Goal: Information Seeking & Learning: Learn about a topic

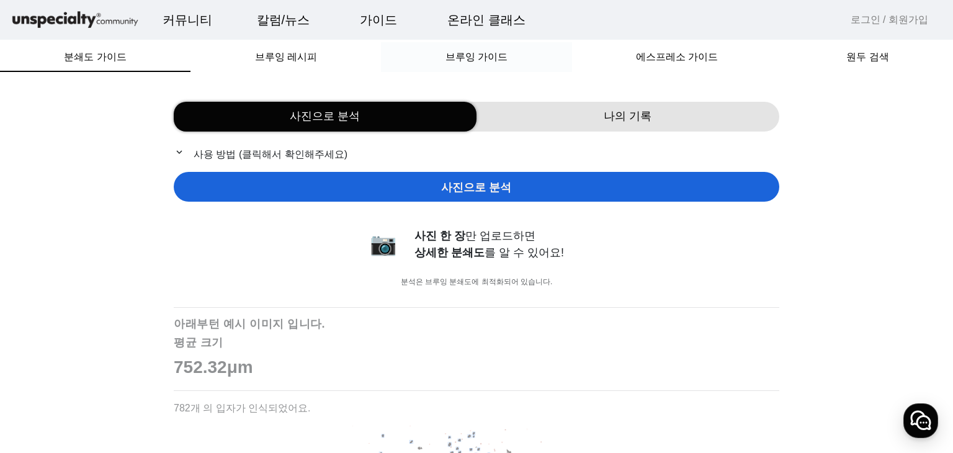
click at [497, 58] on span "브루잉 가이드" at bounding box center [476, 57] width 62 height 10
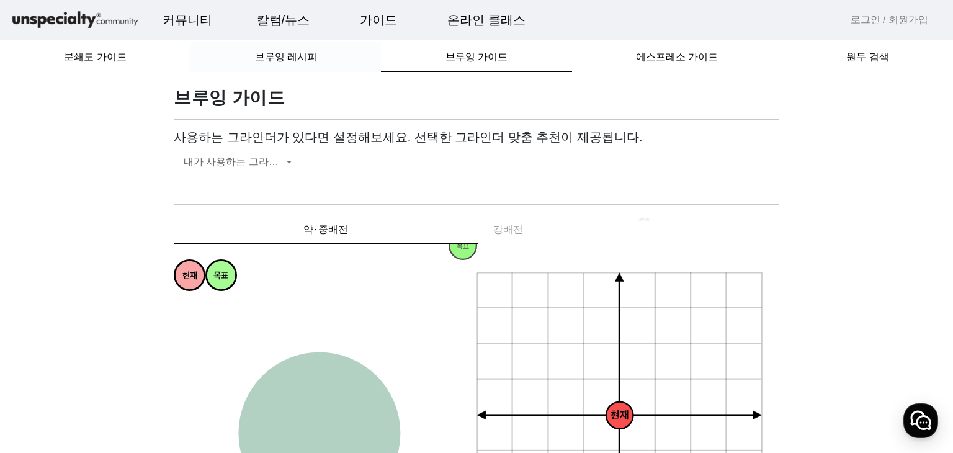
scroll to position [124, 0]
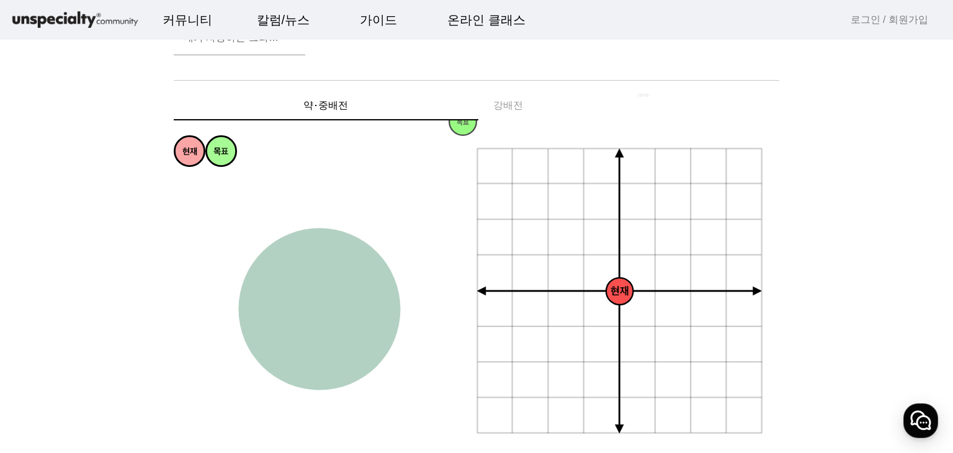
drag, startPoint x: 623, startPoint y: 293, endPoint x: 590, endPoint y: 266, distance: 41.9
click at [594, 270] on icon "+ 0.5g - 30um + 30um + 60um + 90um - 60um - 90um + 1.0g + 1.5g + 2.0g - 0.5g - …" at bounding box center [620, 292] width 288 height 288
click at [571, 252] on icon "+ 0.5g - 30um + 30um + 60um + 90um - 60um - 90um + 1.0g + 1.5g + 2.0g - 0.5g - …" at bounding box center [620, 292] width 288 height 288
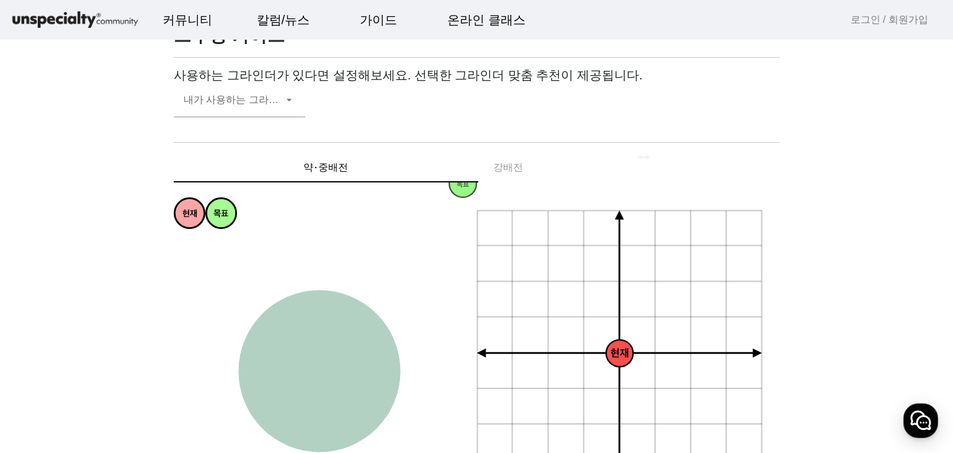
scroll to position [0, 0]
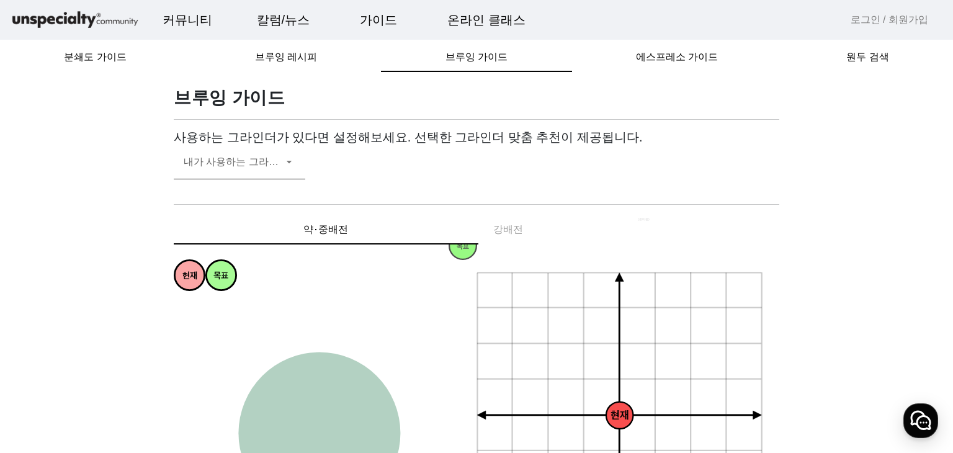
click at [257, 169] on span at bounding box center [233, 166] width 99 height 15
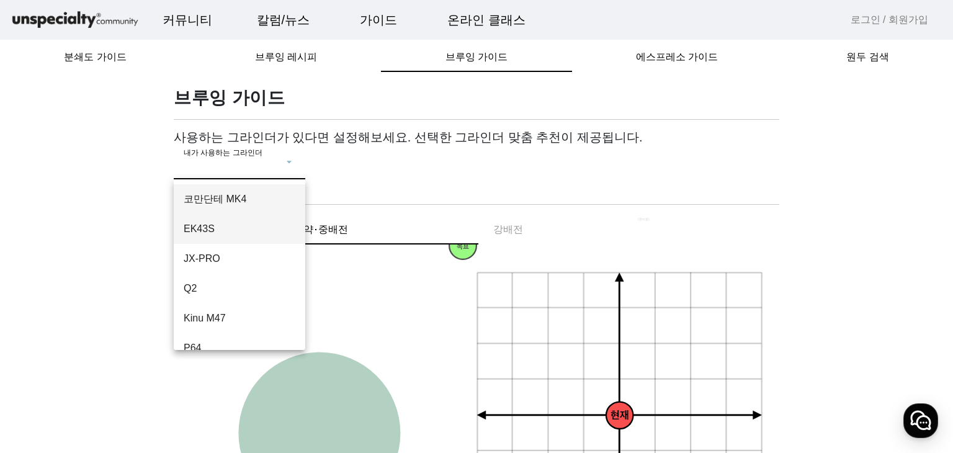
click at [232, 228] on span "EK43S" at bounding box center [240, 228] width 112 height 15
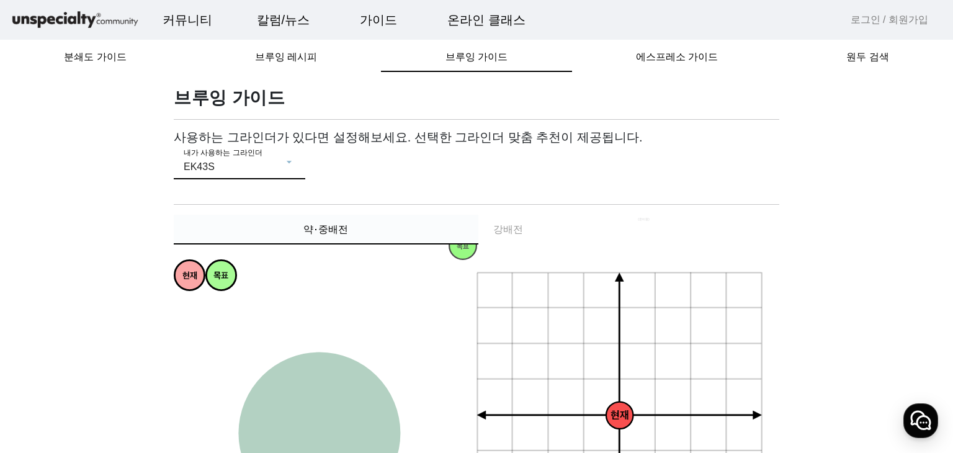
click at [387, 224] on div "약⋅중배전" at bounding box center [326, 230] width 305 height 30
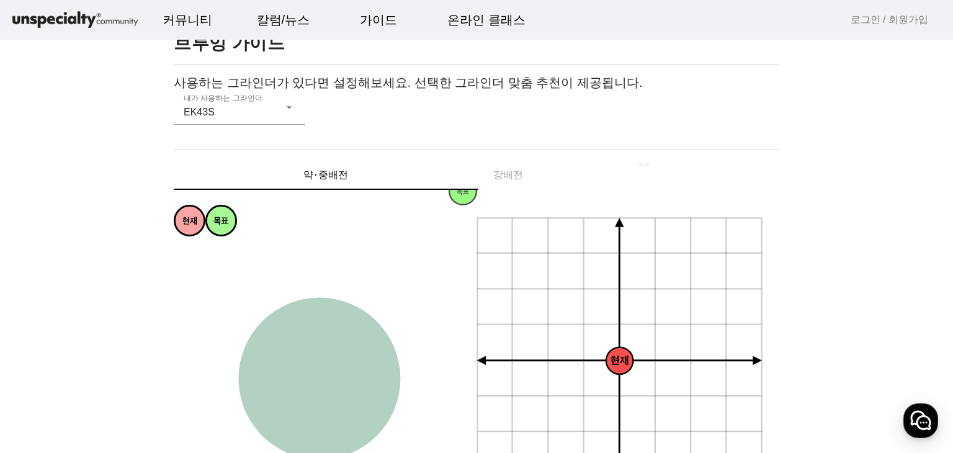
scroll to position [124, 0]
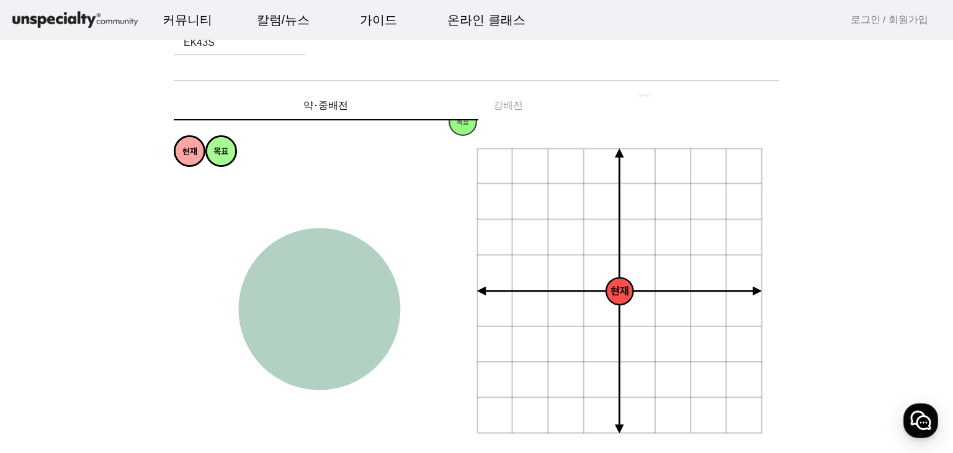
click at [337, 298] on circle at bounding box center [319, 309] width 162 height 162
drag, startPoint x: 419, startPoint y: 233, endPoint x: 398, endPoint y: 198, distance: 41.5
click at [391, 192] on icon "과소추출 강한 약한 과다추출 균형잡힌 싱그러운 편안한 티라이크 은은한 상쾌한 달콤한 감미로운 풍부한 복합적인 꽉차있는 묵직한 화사한 쥬시한 과…" at bounding box center [318, 311] width 288 height 288
drag, startPoint x: 432, startPoint y: 223, endPoint x: 236, endPoint y: 352, distance: 234.5
click at [236, 352] on circle at bounding box center [225, 362] width 30 height 30
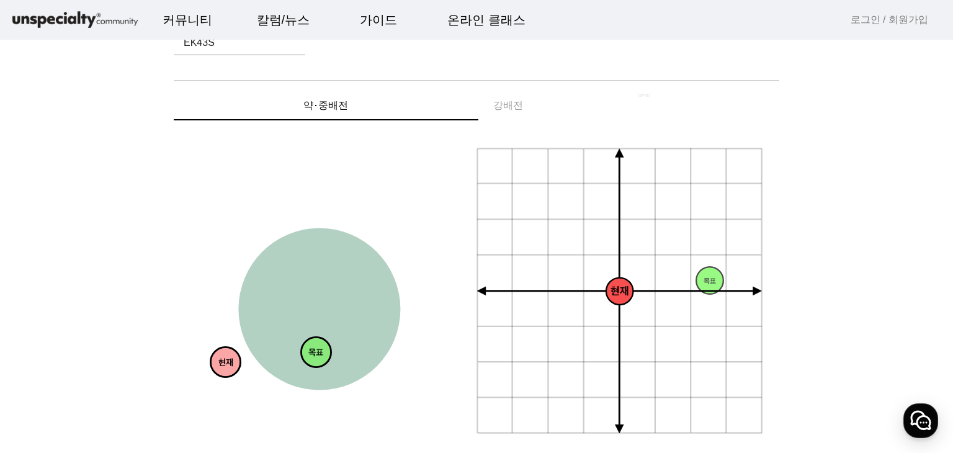
drag, startPoint x: 232, startPoint y: 154, endPoint x: 327, endPoint y: 355, distance: 222.2
click at [327, 355] on circle at bounding box center [316, 352] width 30 height 30
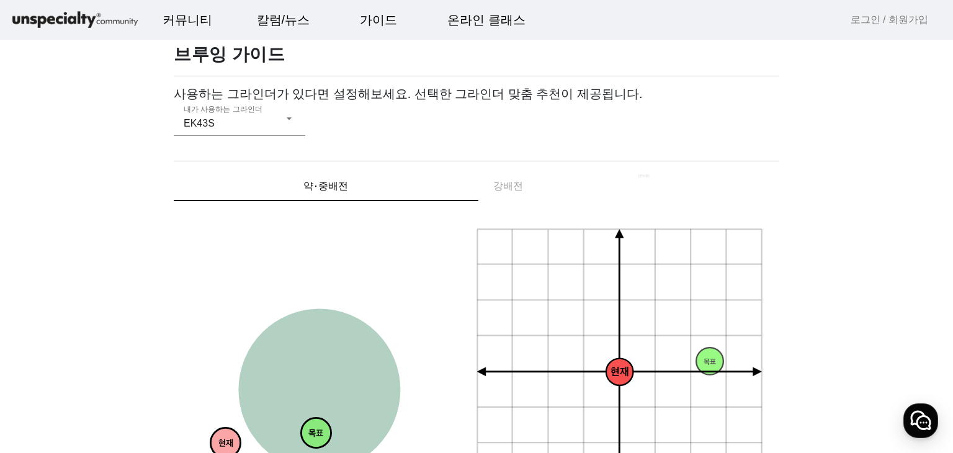
scroll to position [0, 0]
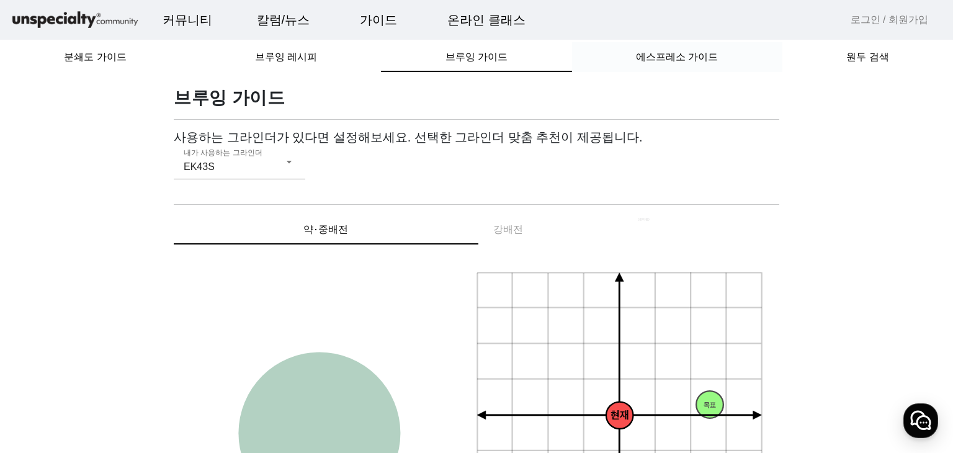
click at [675, 61] on span "에스프레소 가이드" at bounding box center [677, 57] width 82 height 10
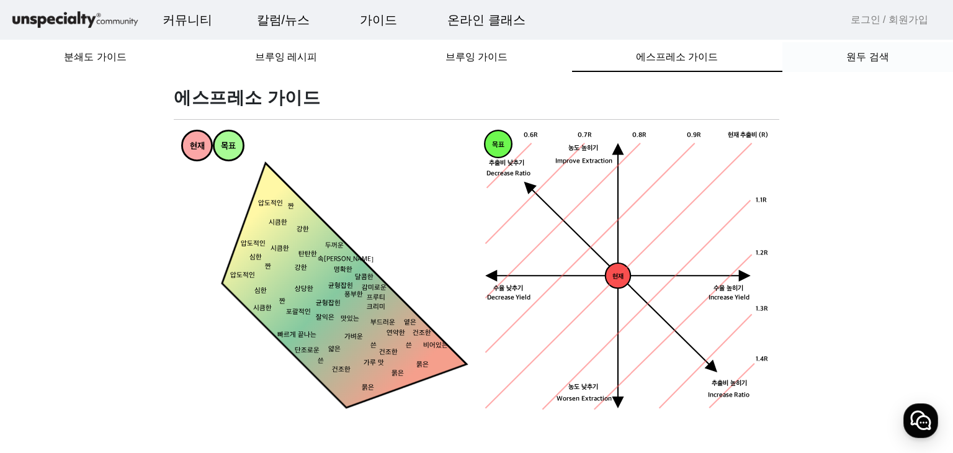
click at [844, 51] on div "원두 검색" at bounding box center [867, 57] width 171 height 30
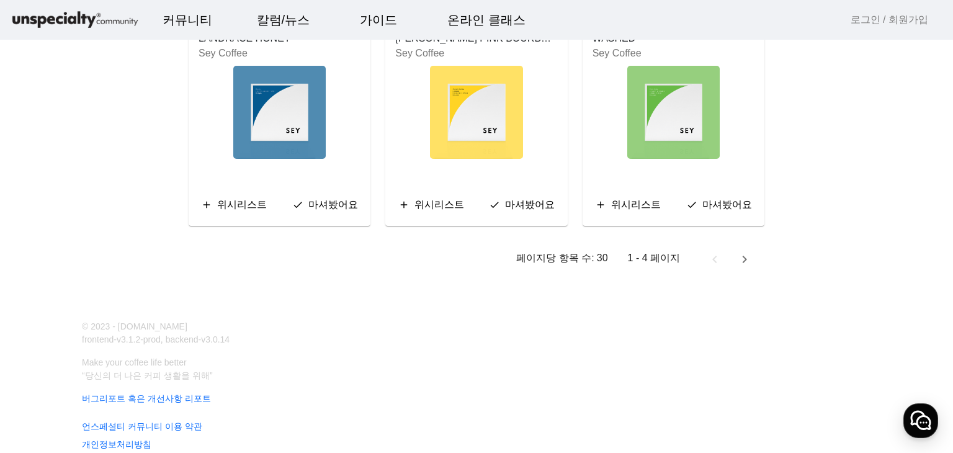
scroll to position [2348, 0]
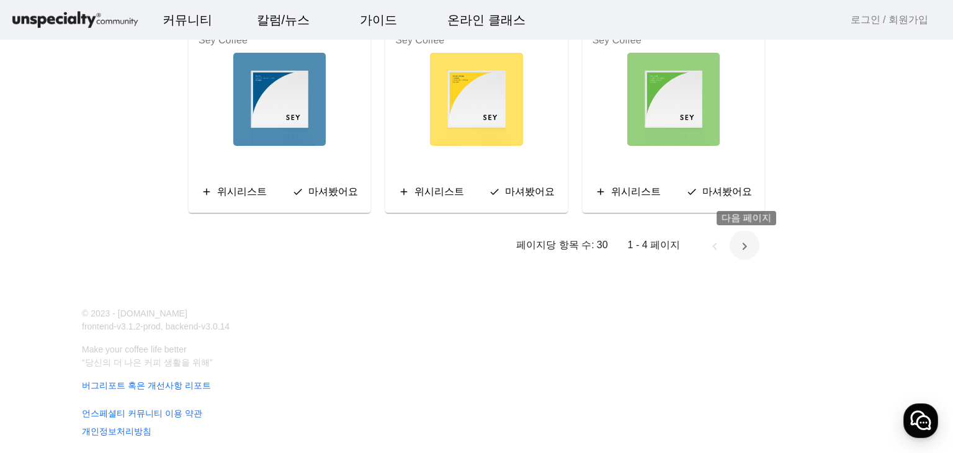
click at [736, 244] on span "다음 페이지" at bounding box center [744, 245] width 30 height 30
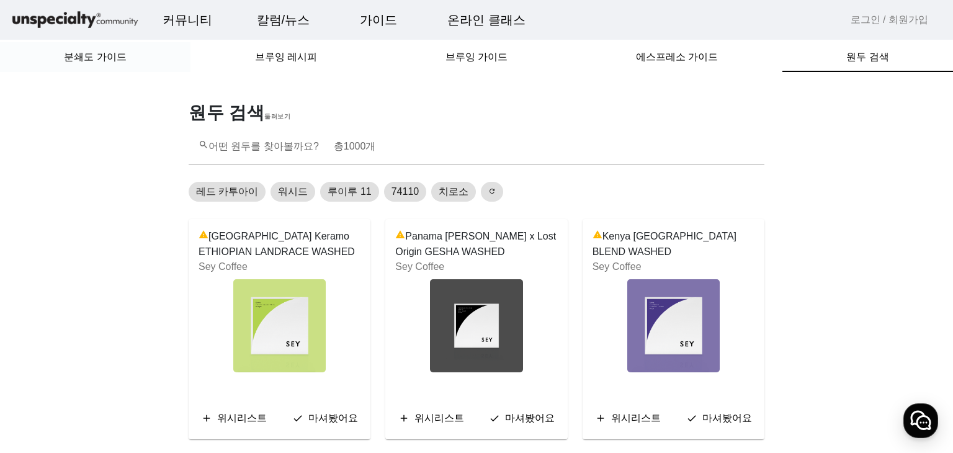
click at [107, 60] on span "분쇄도 가이드" at bounding box center [95, 57] width 62 height 10
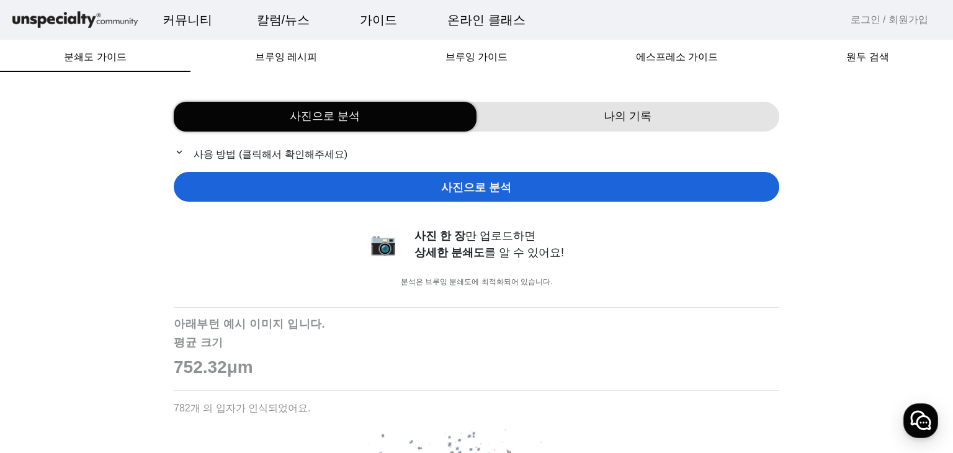
click at [298, 54] on span "브루잉 레시피" at bounding box center [286, 57] width 62 height 10
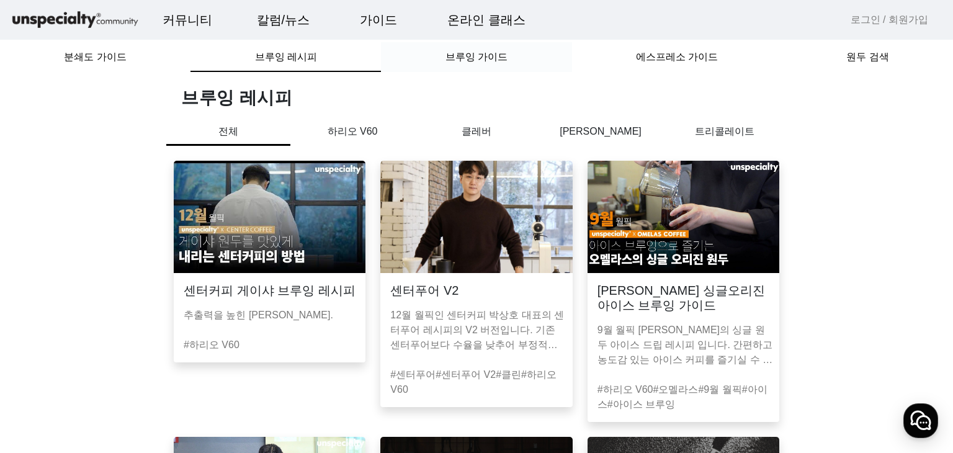
click at [469, 53] on span "브루잉 가이드" at bounding box center [476, 57] width 62 height 10
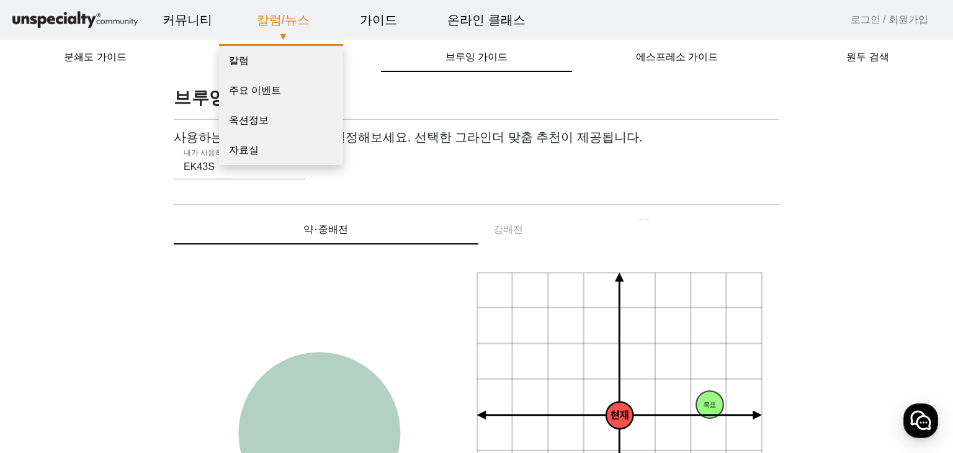
click at [259, 17] on link "칼럼/뉴스" at bounding box center [283, 19] width 73 height 33
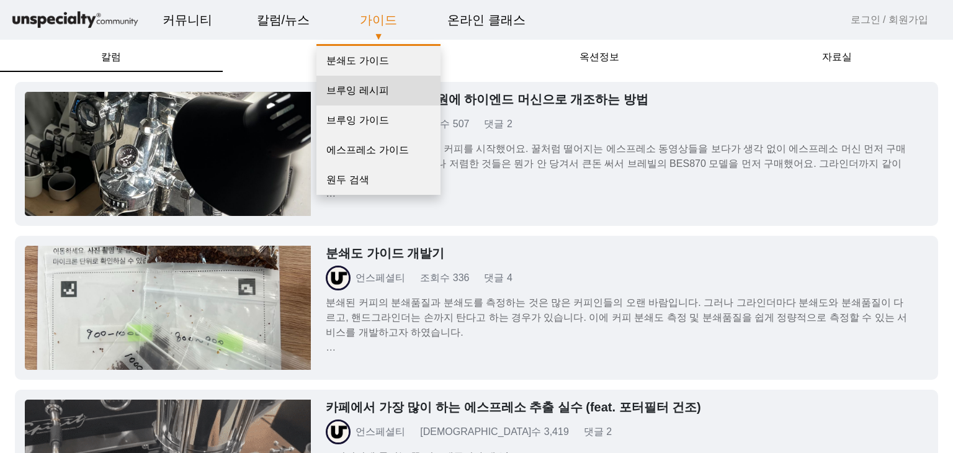
click at [370, 93] on link "브루잉 레시피" at bounding box center [378, 91] width 124 height 30
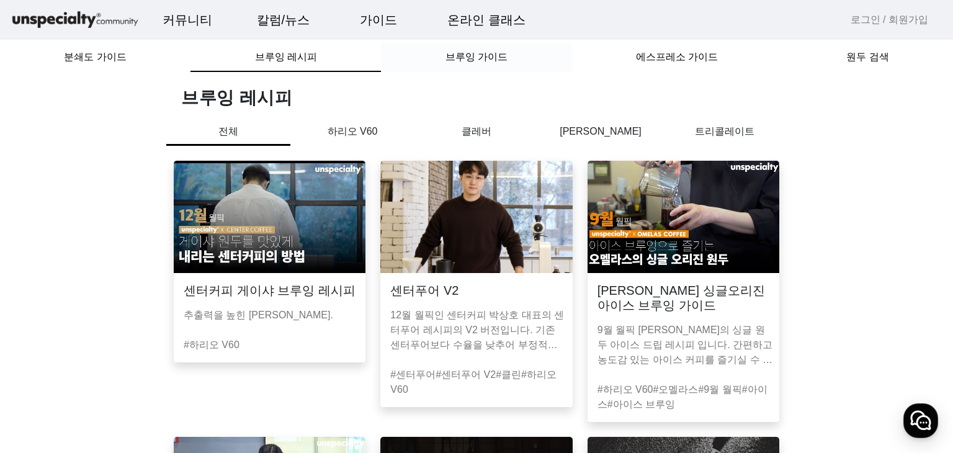
click at [533, 59] on div "브루잉 가이드" at bounding box center [476, 57] width 190 height 30
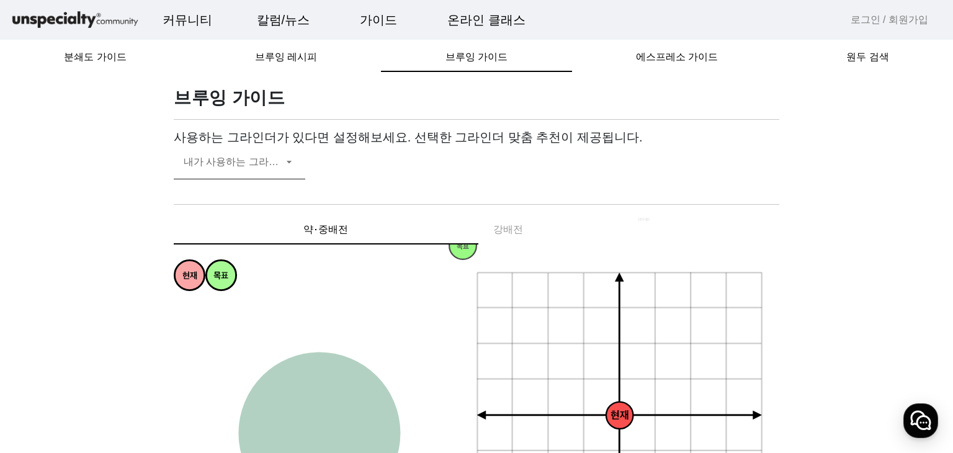
click at [270, 164] on span at bounding box center [233, 166] width 99 height 15
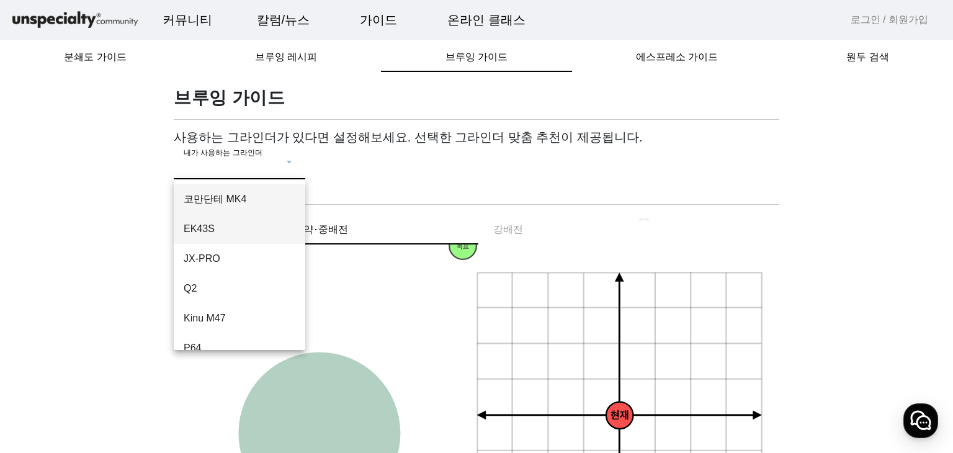
click at [229, 234] on span "EK43S" at bounding box center [240, 228] width 112 height 15
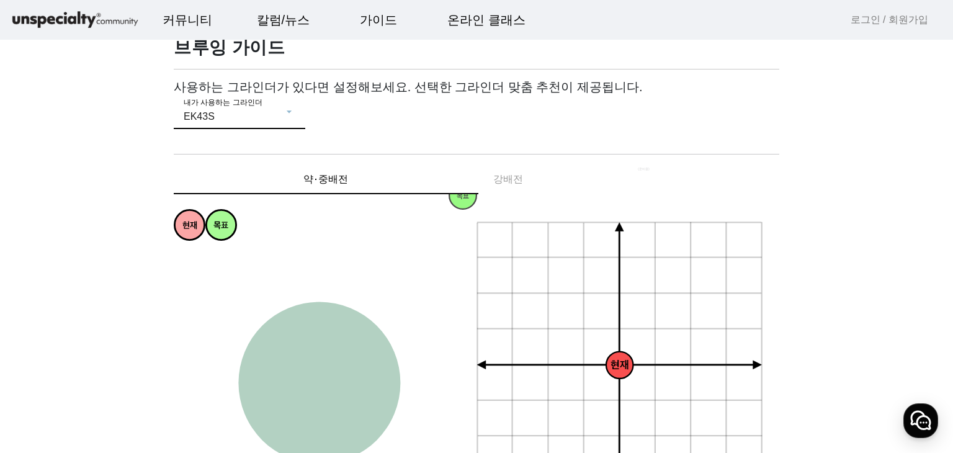
scroll to position [124, 0]
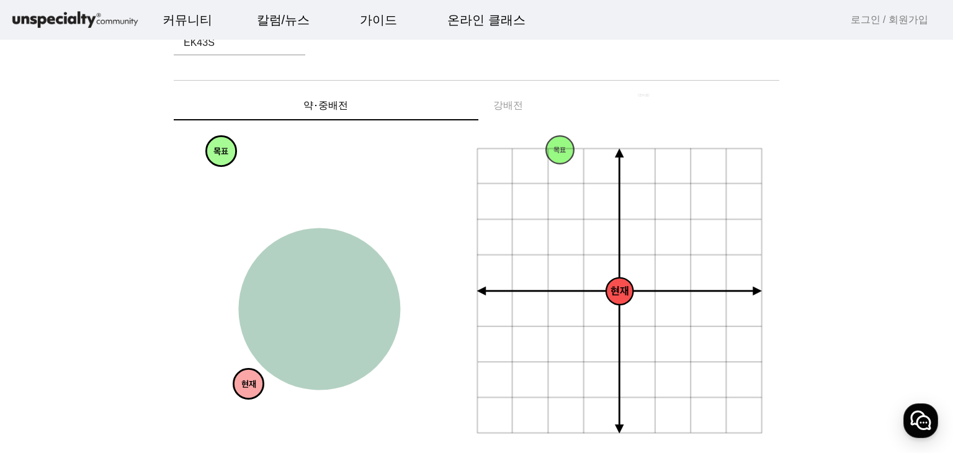
drag, startPoint x: 178, startPoint y: 156, endPoint x: 231, endPoint y: 390, distance: 239.8
click at [237, 393] on circle at bounding box center [248, 384] width 30 height 30
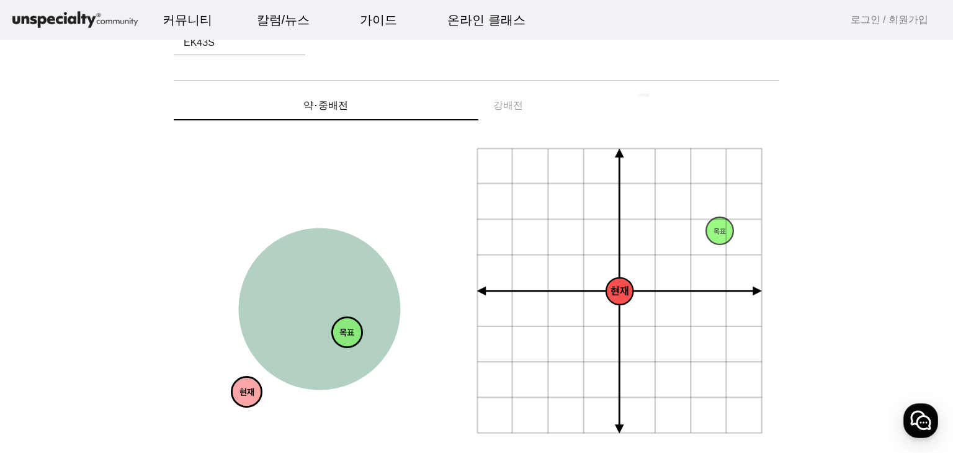
drag, startPoint x: 212, startPoint y: 146, endPoint x: 337, endPoint y: 327, distance: 220.6
click at [337, 327] on circle at bounding box center [347, 333] width 30 height 30
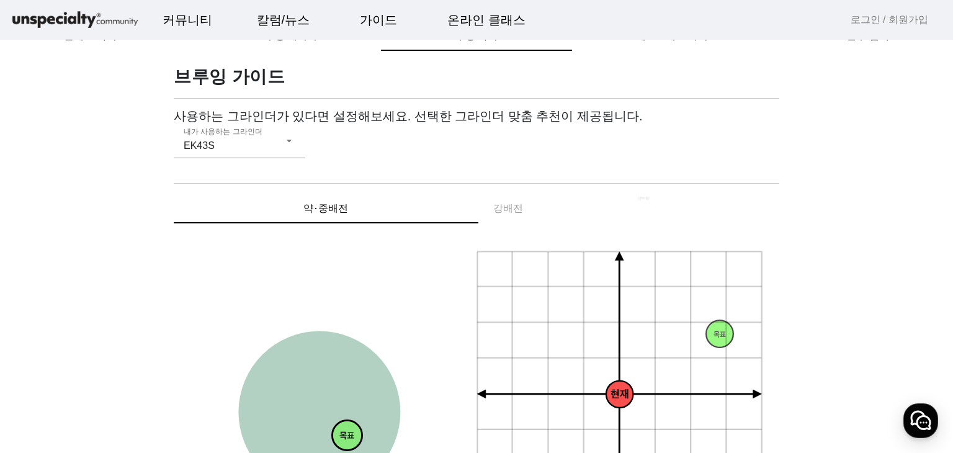
scroll to position [0, 0]
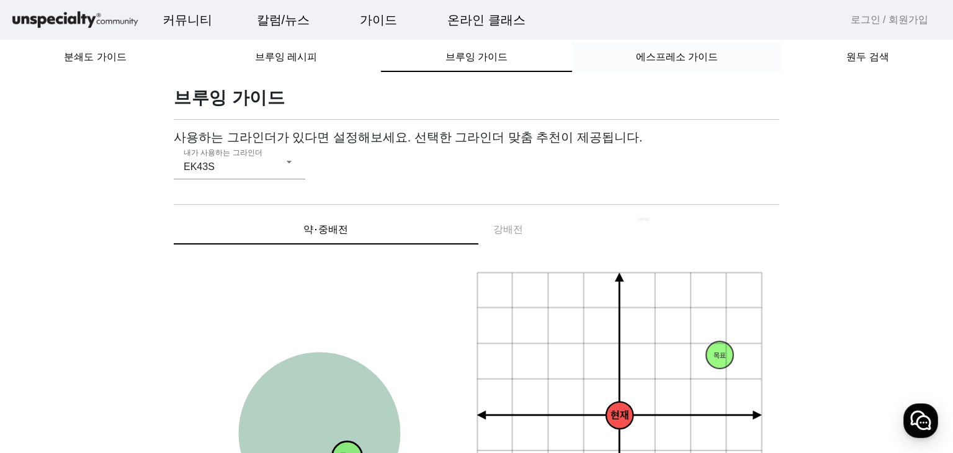
click at [652, 62] on span "에스프레소 가이드" at bounding box center [677, 57] width 82 height 10
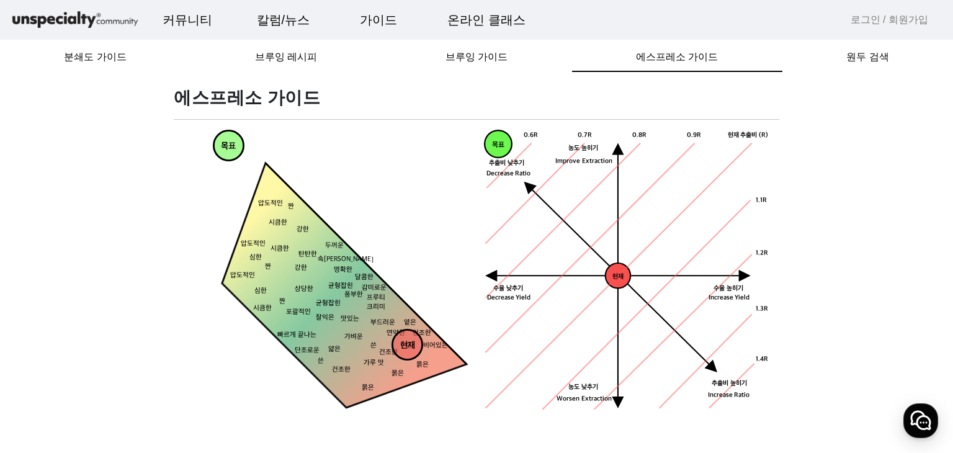
drag, startPoint x: 190, startPoint y: 150, endPoint x: 401, endPoint y: 349, distance: 290.0
click at [401, 349] on tspan "현재" at bounding box center [407, 346] width 15 height 11
drag, startPoint x: 221, startPoint y: 135, endPoint x: 357, endPoint y: 266, distance: 188.6
click at [357, 266] on circle at bounding box center [364, 277] width 30 height 30
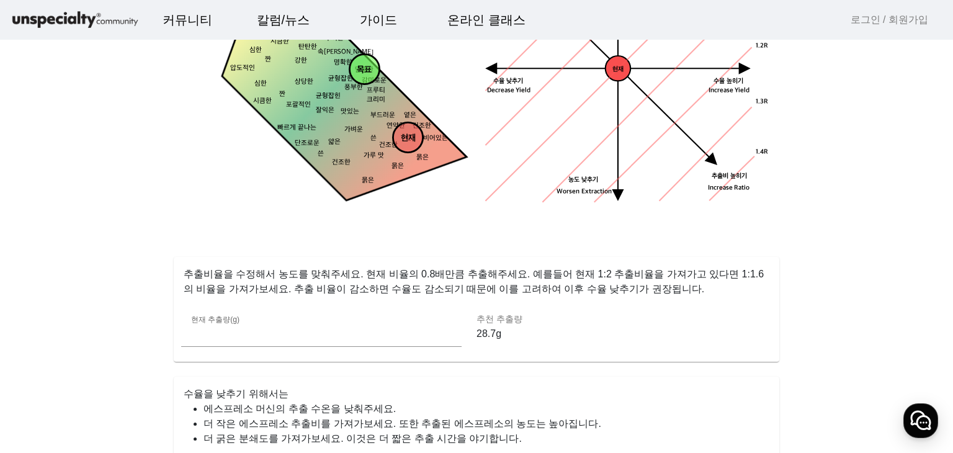
scroll to position [186, 0]
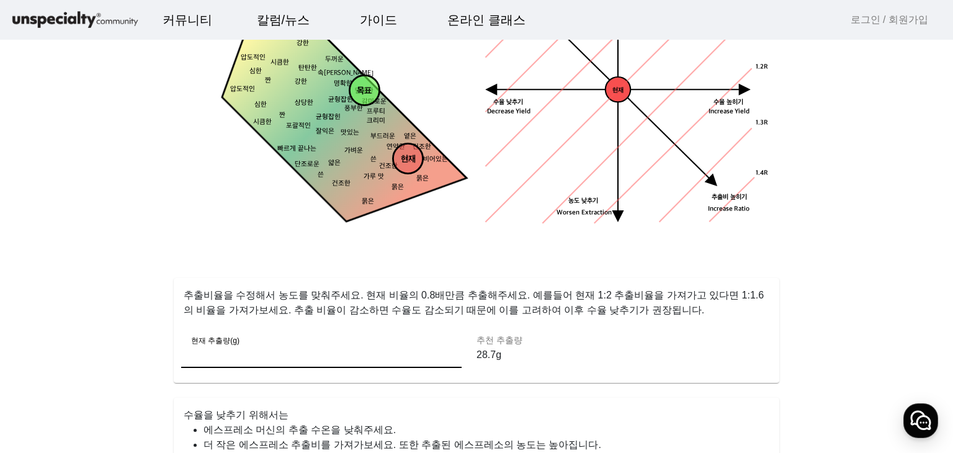
click at [350, 358] on input "**" at bounding box center [321, 355] width 261 height 15
click at [350, 357] on input "**" at bounding box center [321, 355] width 261 height 15
type input "*"
type input "**"
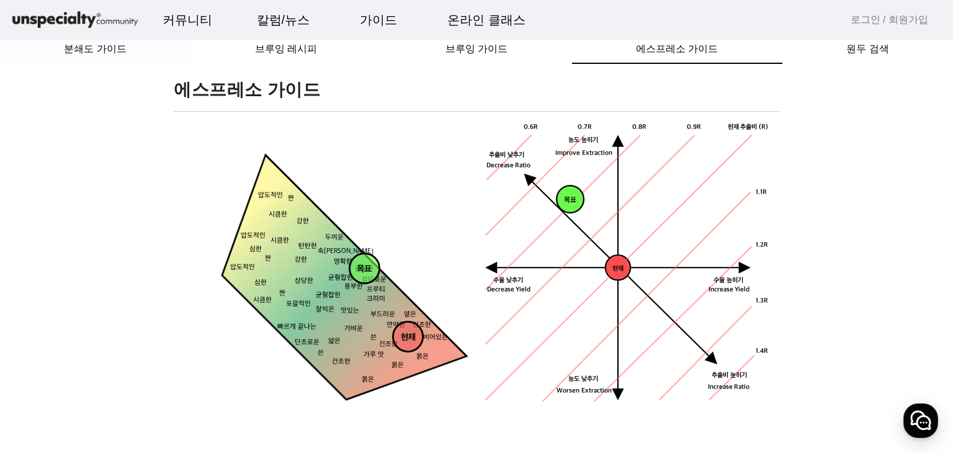
scroll to position [0, 0]
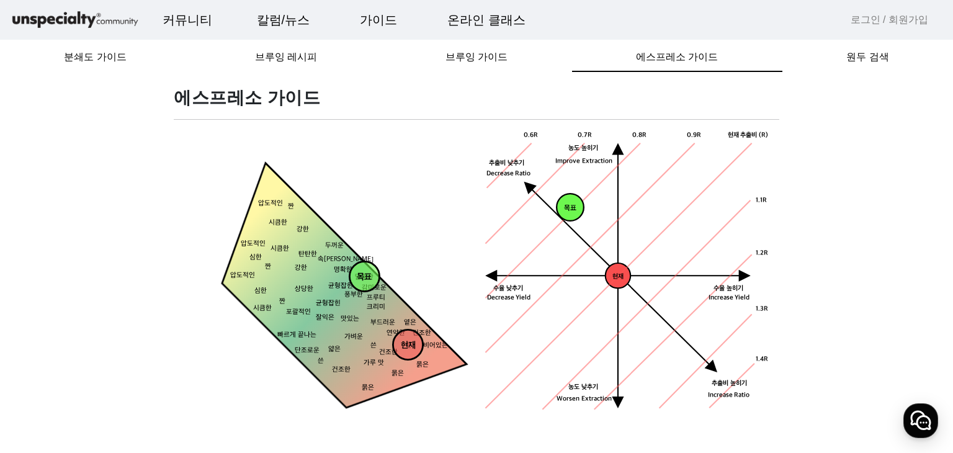
click at [101, 24] on img at bounding box center [75, 20] width 130 height 22
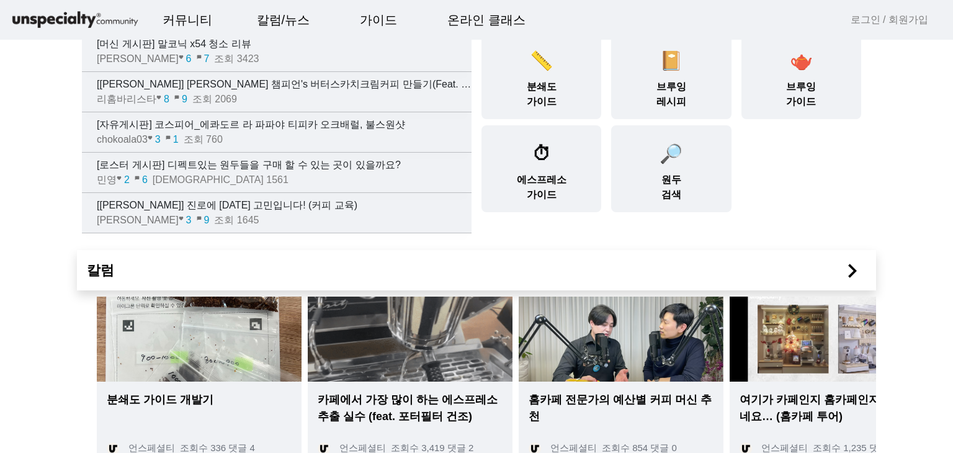
scroll to position [186, 0]
